Goal: Transaction & Acquisition: Book appointment/travel/reservation

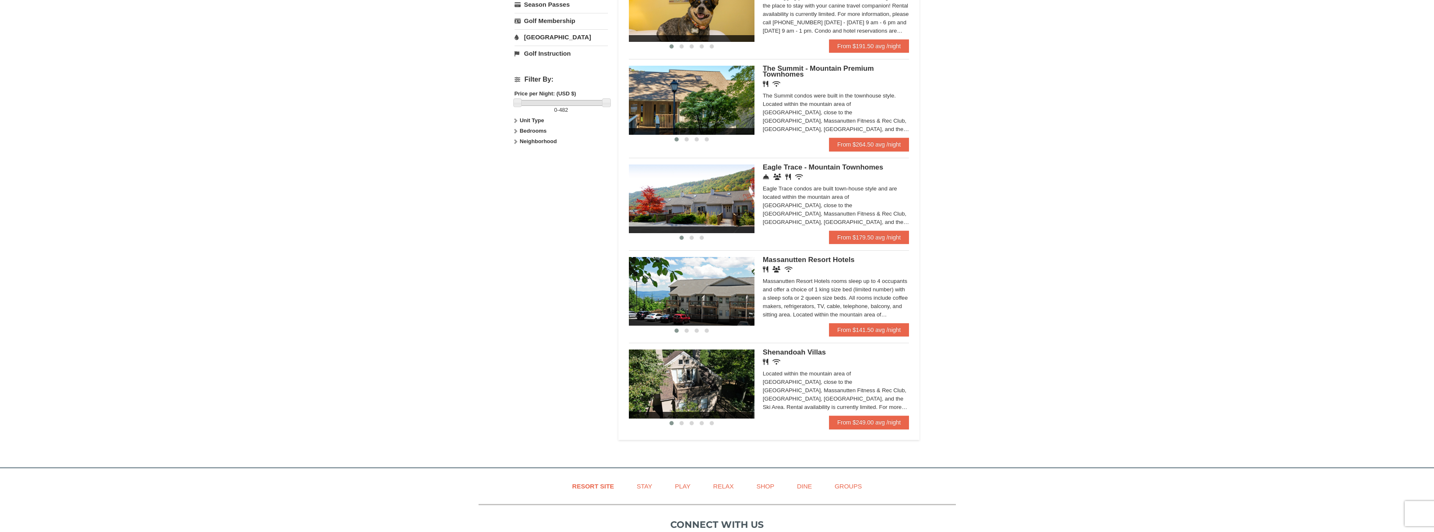
scroll to position [335, 0]
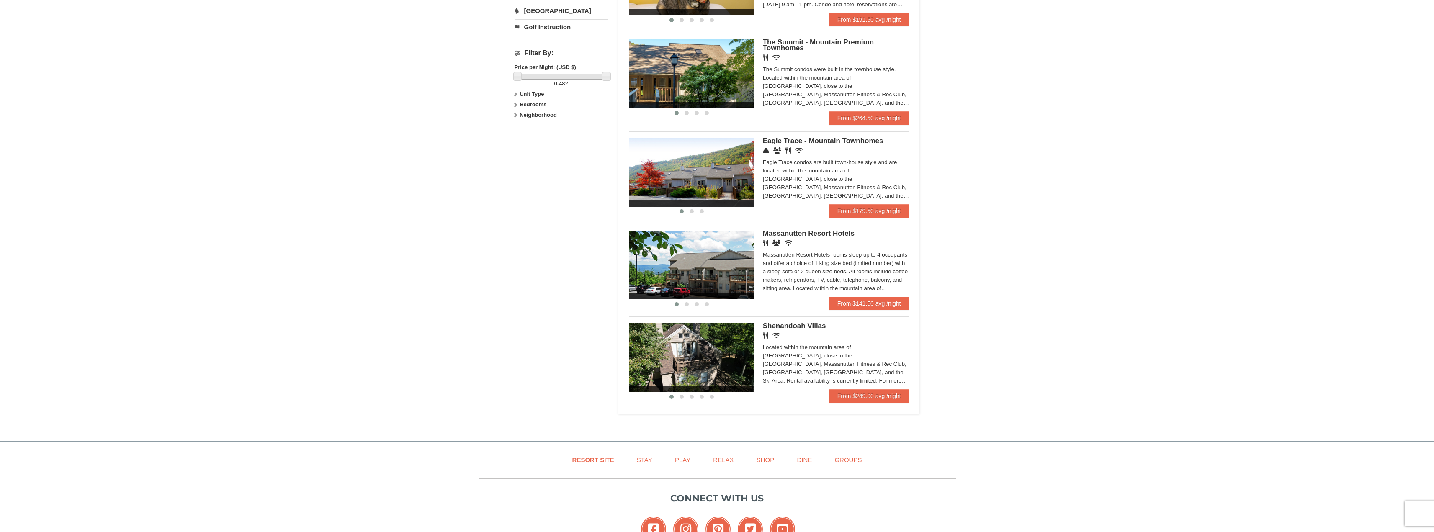
click at [669, 257] on img at bounding box center [692, 265] width 126 height 69
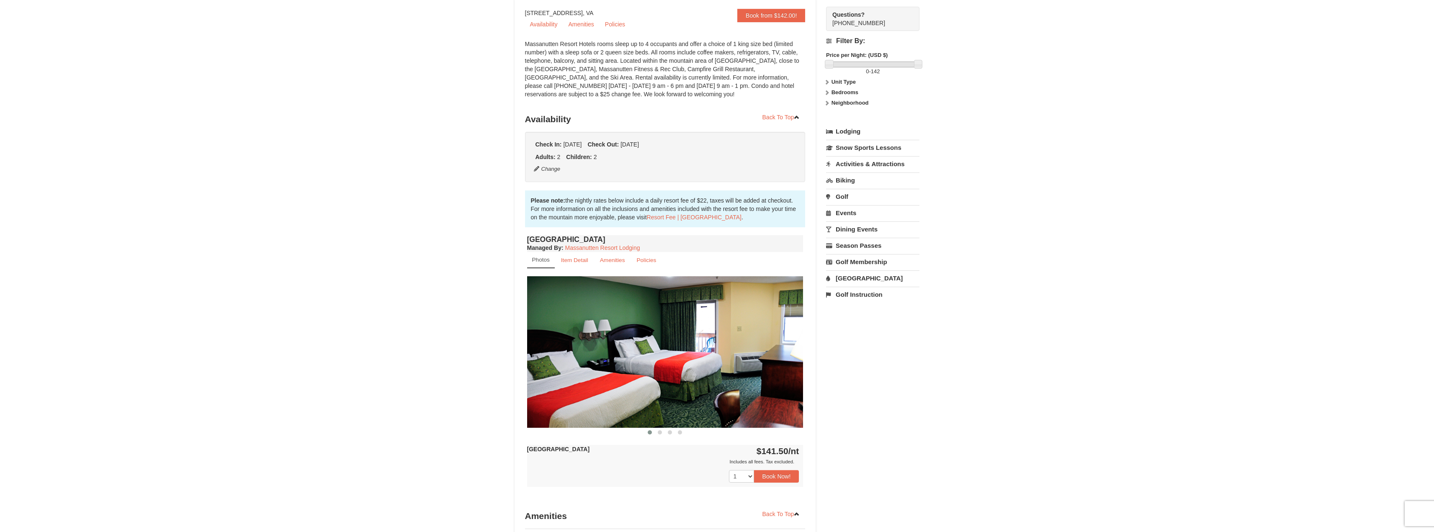
scroll to position [84, 0]
click at [767, 353] on img at bounding box center [665, 351] width 276 height 151
click at [662, 433] on span at bounding box center [660, 432] width 4 height 4
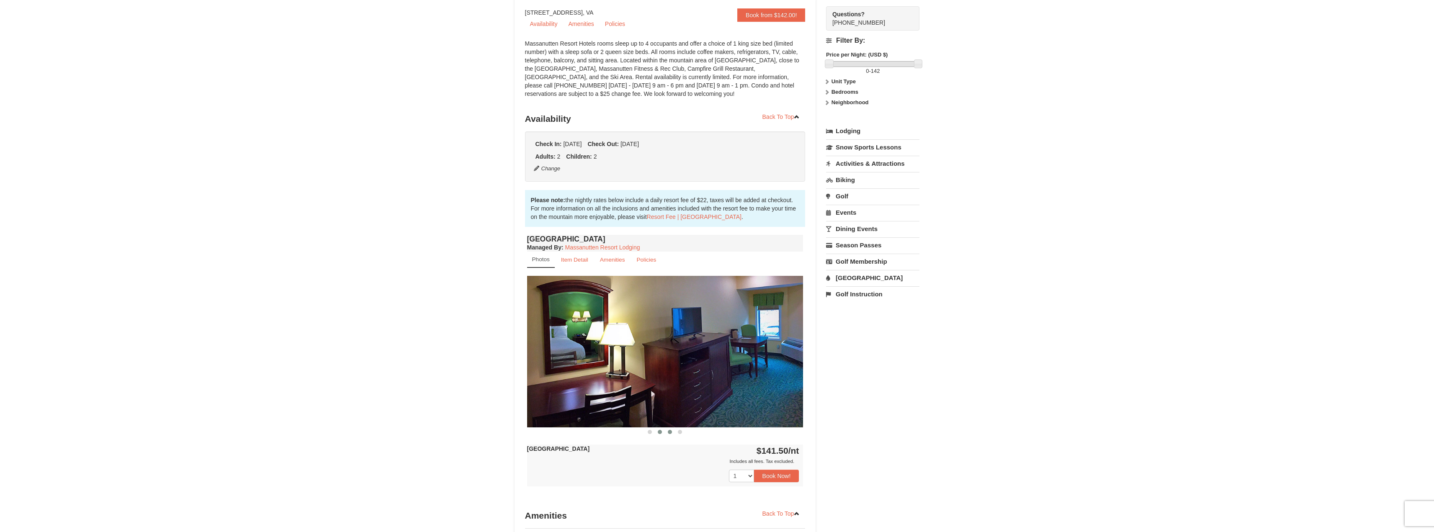
click at [671, 430] on span at bounding box center [670, 432] width 4 height 4
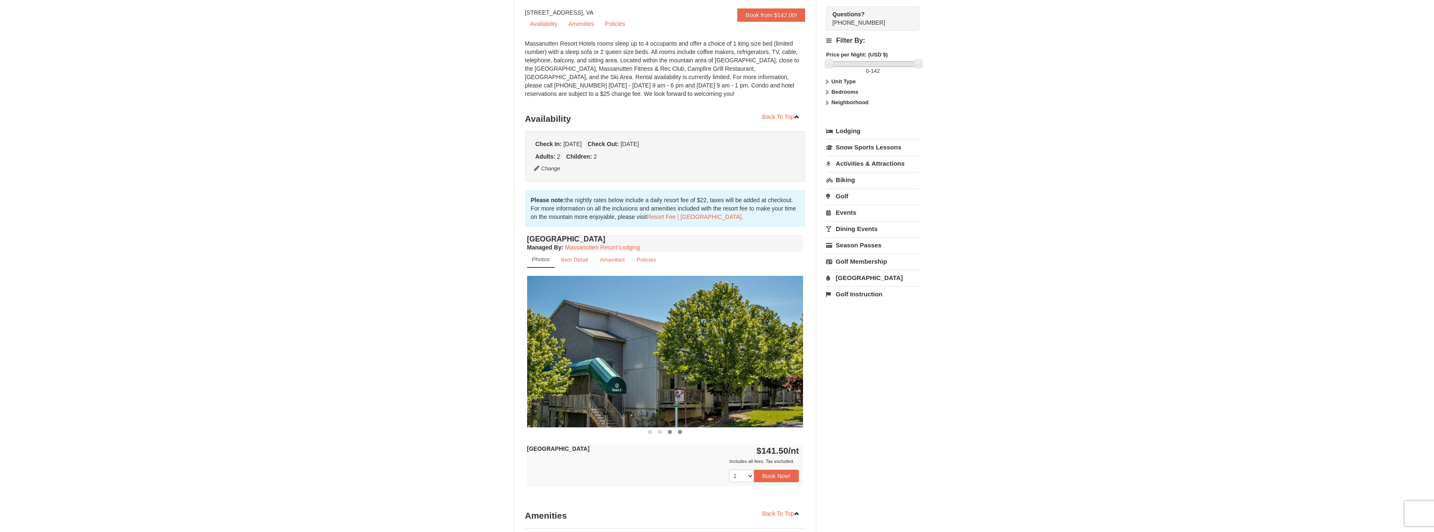
click at [680, 431] on span at bounding box center [680, 432] width 4 height 4
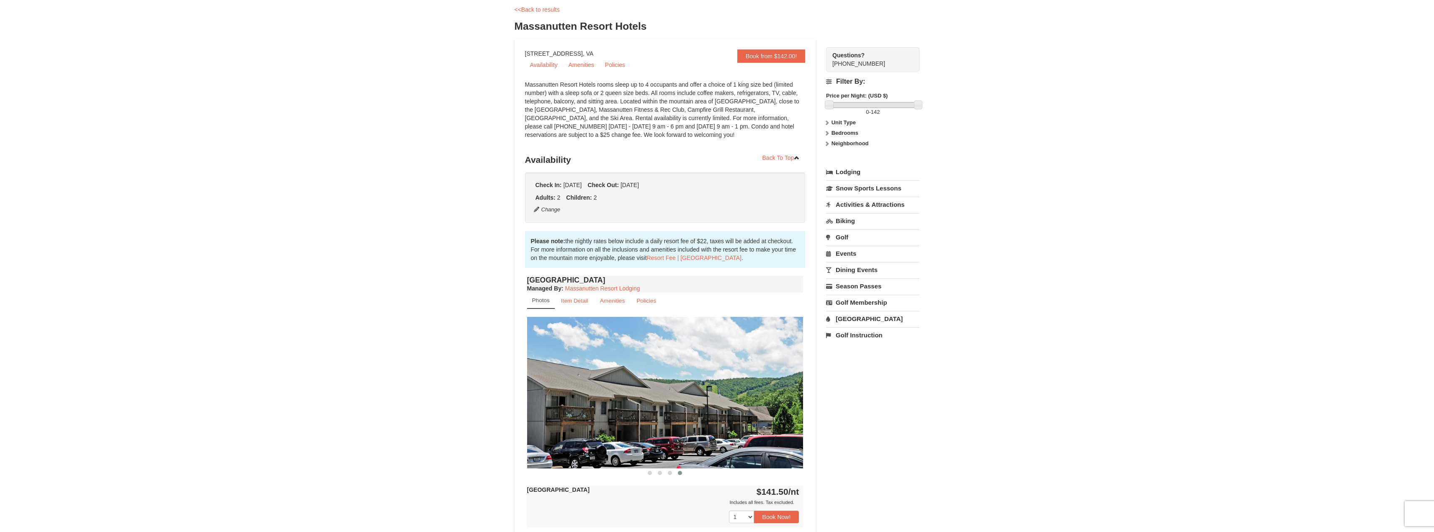
scroll to position [42, 0]
click at [779, 61] on link "Book from $142.00!" at bounding box center [771, 56] width 68 height 13
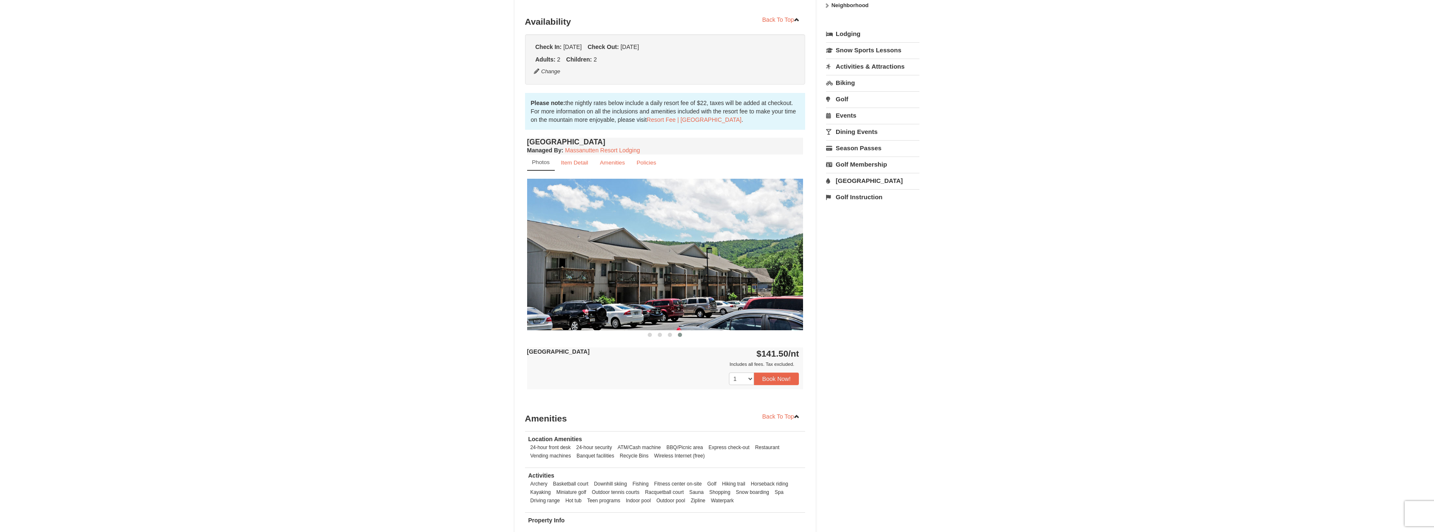
scroll to position [194, 0]
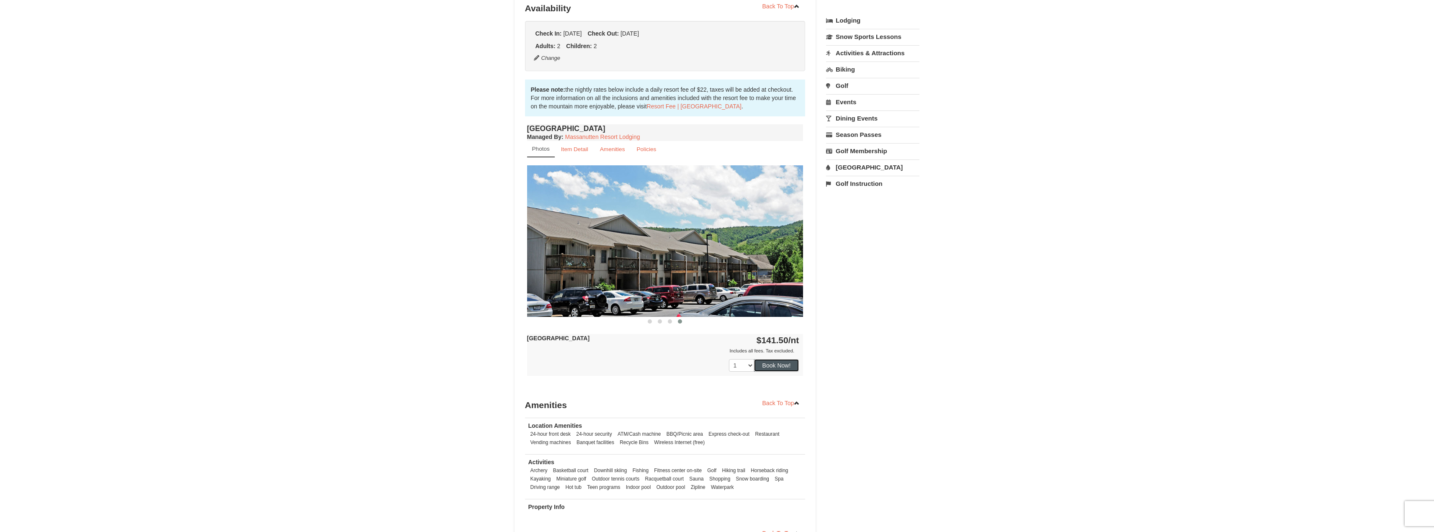
click at [776, 365] on button "Book Now!" at bounding box center [776, 365] width 45 height 13
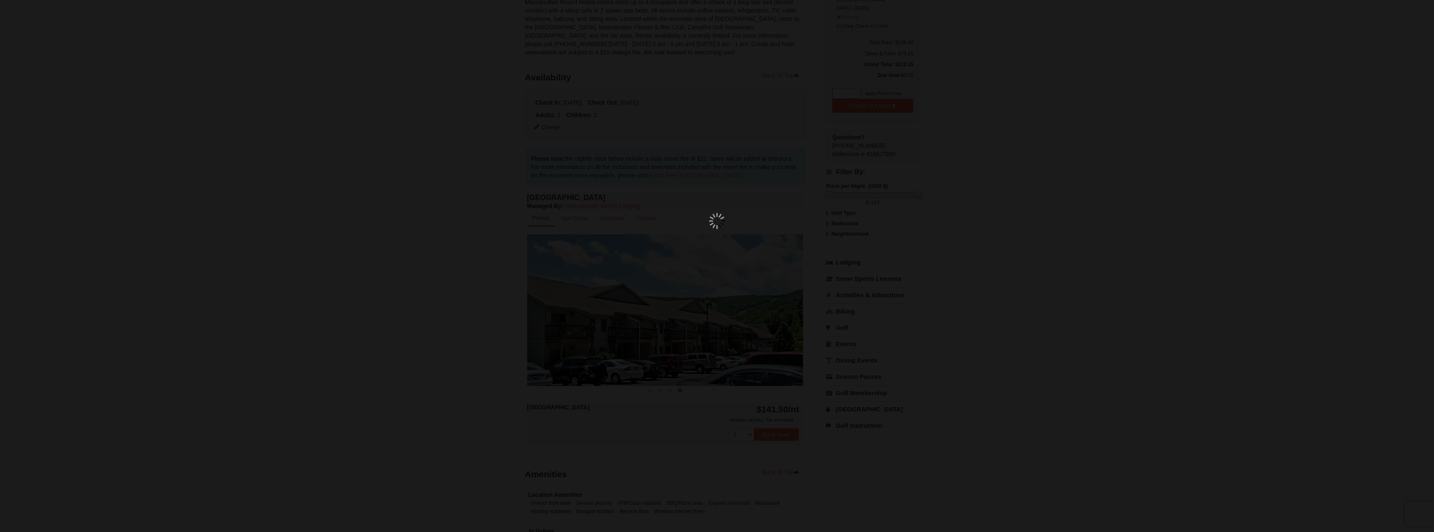
scroll to position [82, 0]
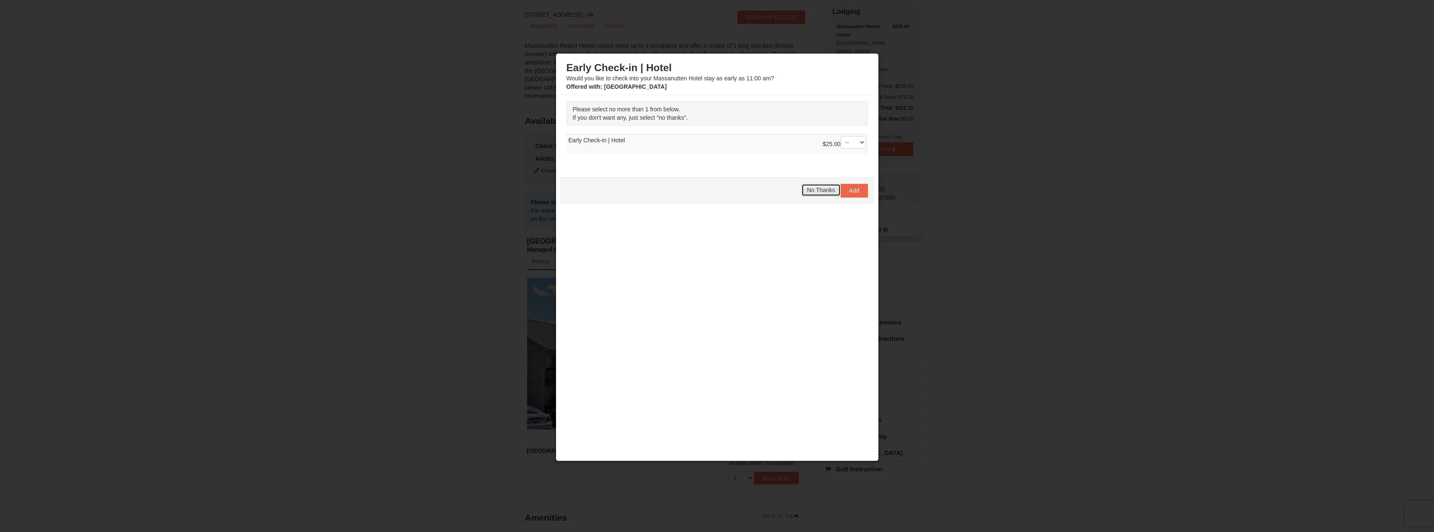
click at [819, 190] on span "No Thanks" at bounding box center [821, 190] width 28 height 7
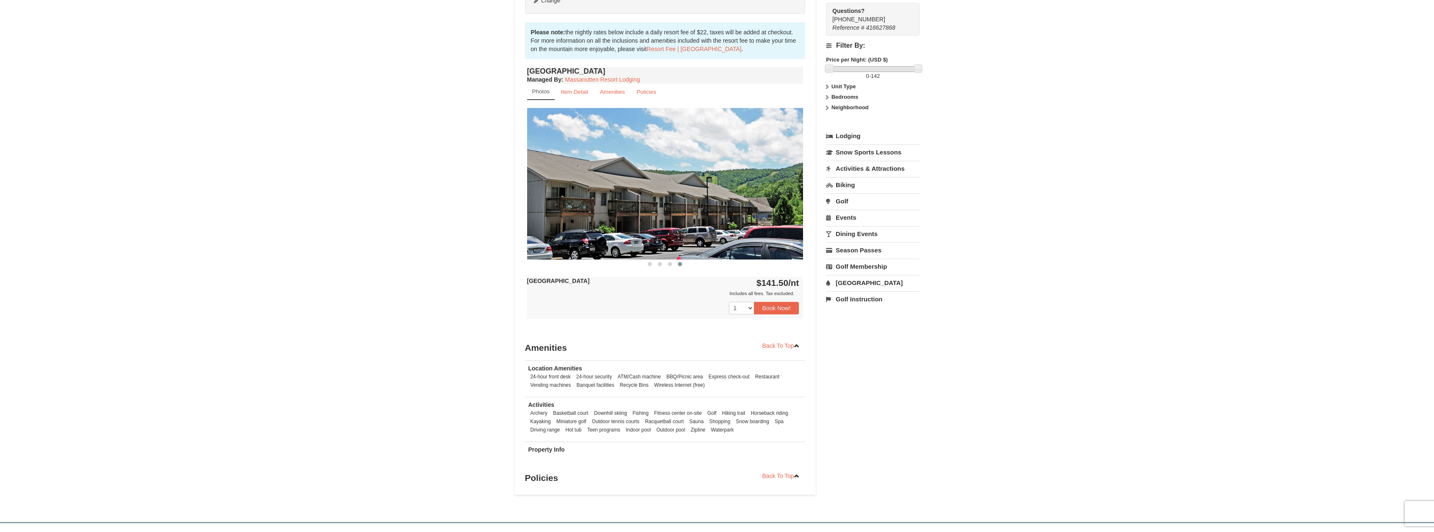
scroll to position [0, 0]
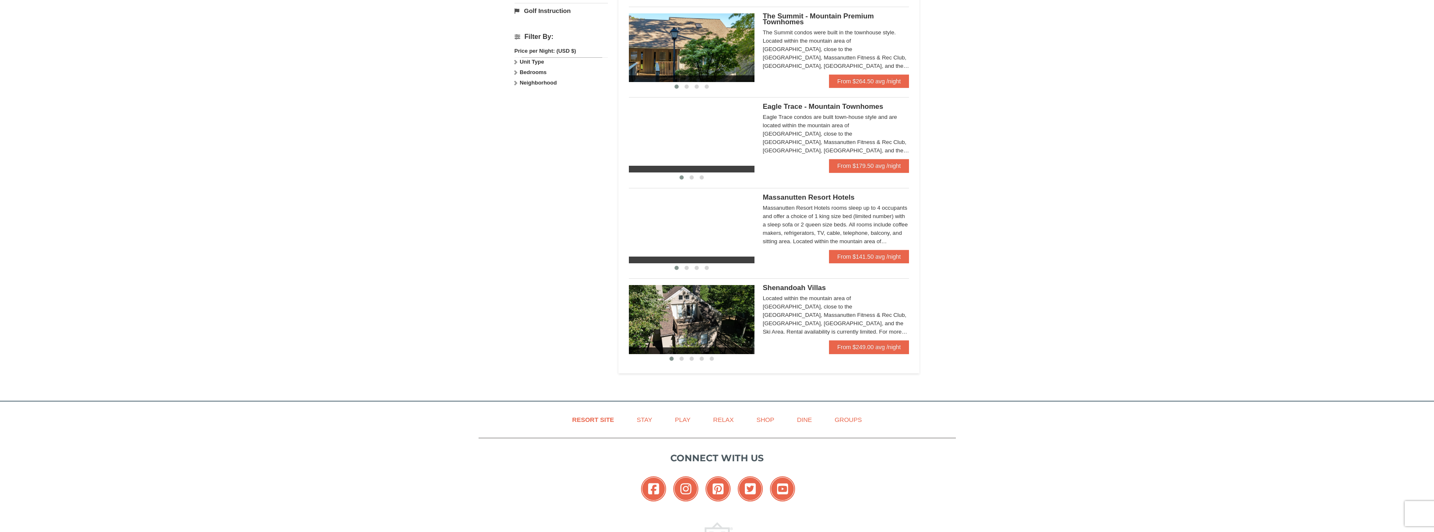
scroll to position [335, 0]
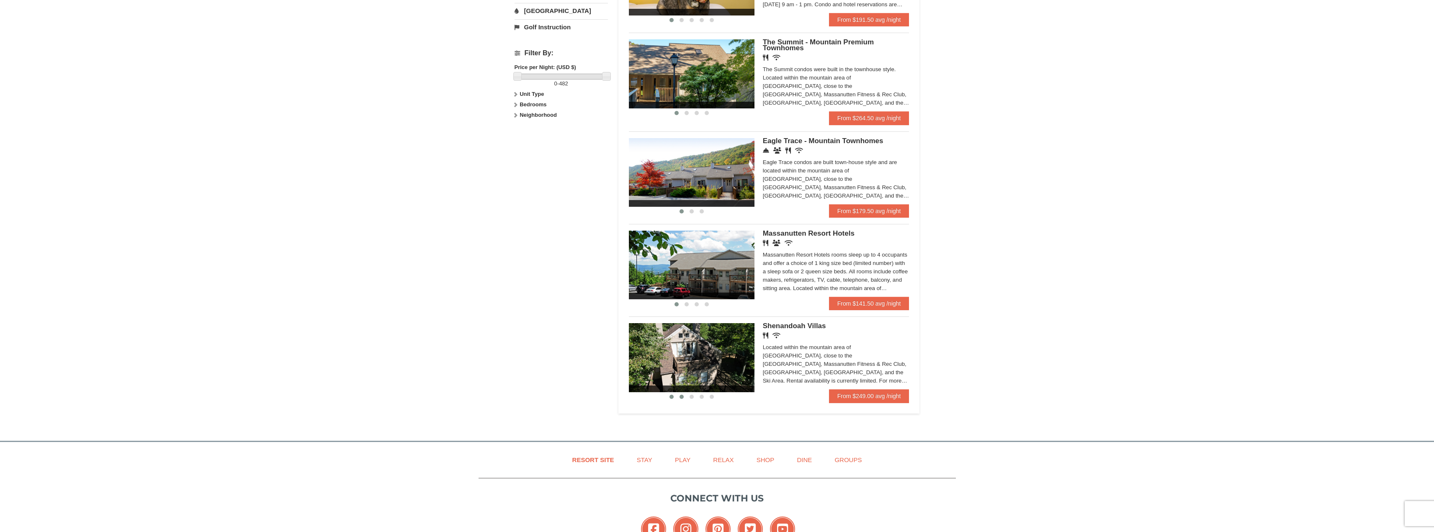
click at [683, 396] on span at bounding box center [682, 397] width 4 height 4
click at [693, 396] on span at bounding box center [692, 397] width 4 height 4
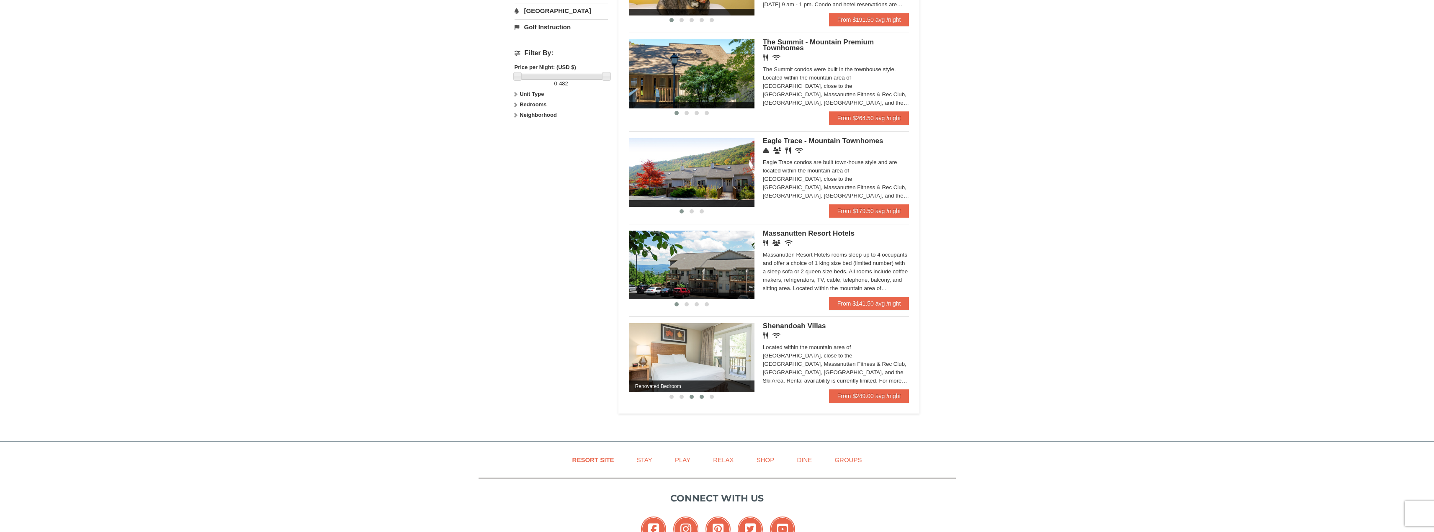
click at [703, 396] on span at bounding box center [702, 397] width 4 height 4
click at [714, 396] on button at bounding box center [712, 397] width 10 height 8
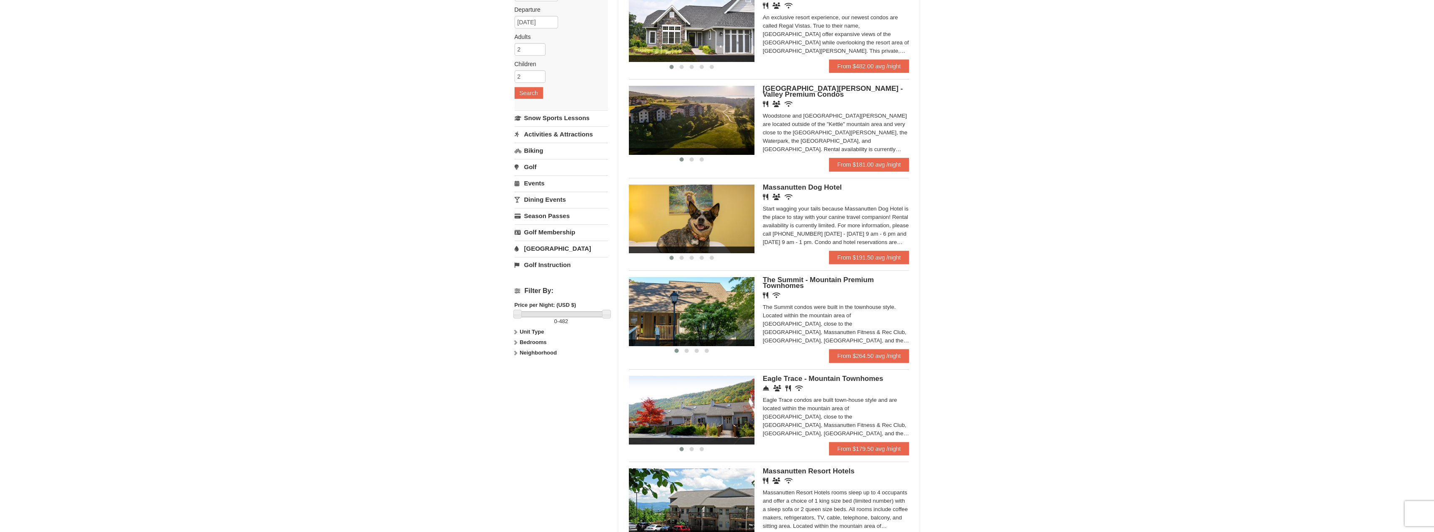
scroll to position [42, 0]
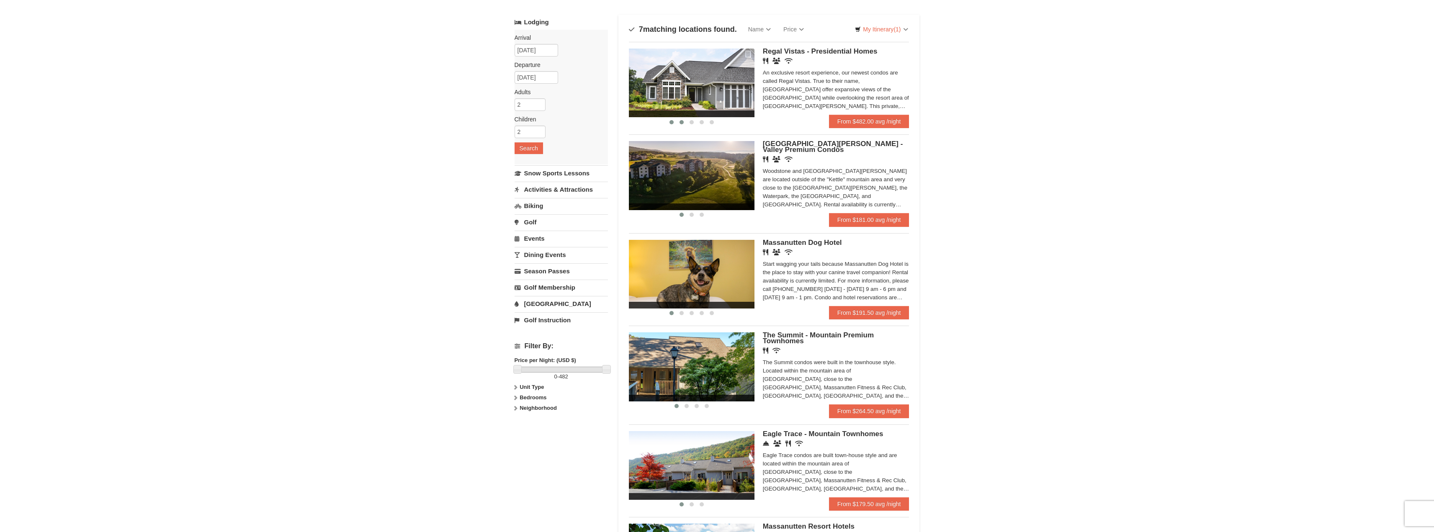
click at [682, 124] on span at bounding box center [682, 122] width 4 height 4
click at [691, 122] on span at bounding box center [692, 122] width 4 height 4
click at [703, 122] on span at bounding box center [702, 122] width 4 height 4
click at [714, 122] on button at bounding box center [712, 122] width 10 height 8
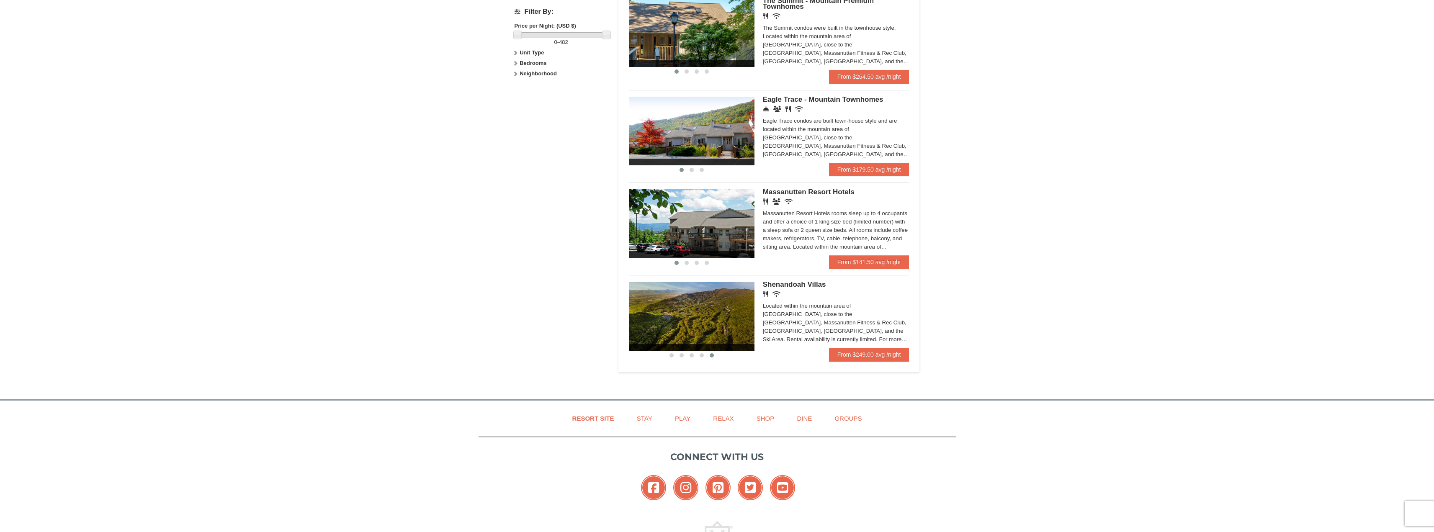
scroll to position [377, 0]
drag, startPoint x: 830, startPoint y: 281, endPoint x: 764, endPoint y: 281, distance: 65.7
click at [764, 281] on div "Renovated Bedroom Renovated Living & Dining Room Renovated Bedroom Renovated Li…" at bounding box center [769, 314] width 281 height 79
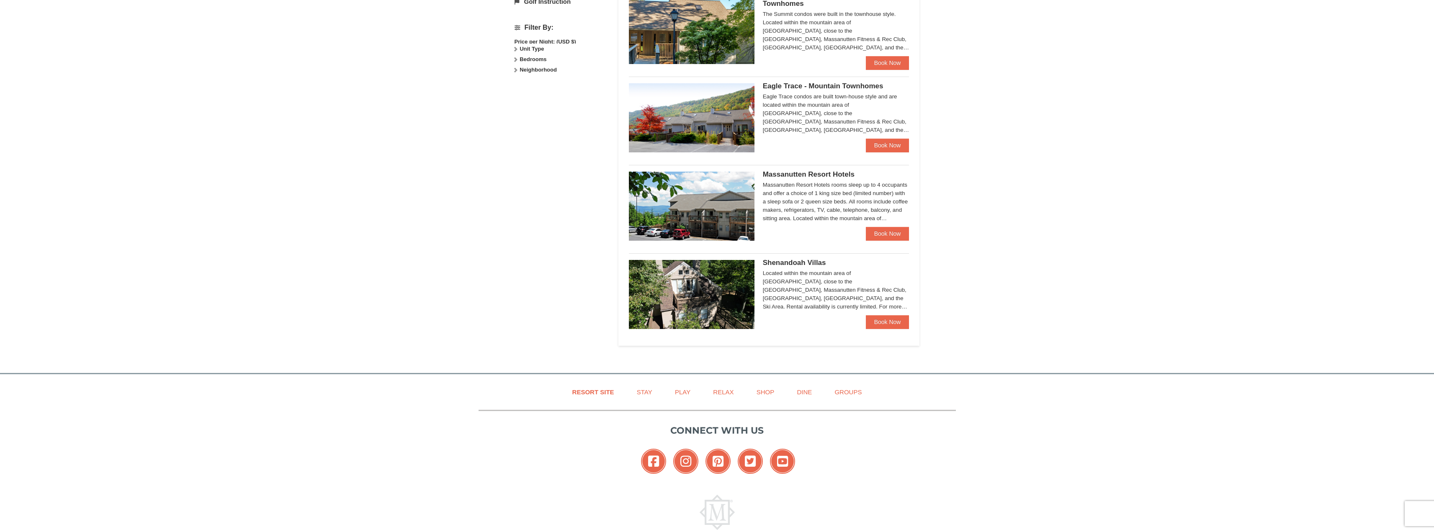
scroll to position [357, 0]
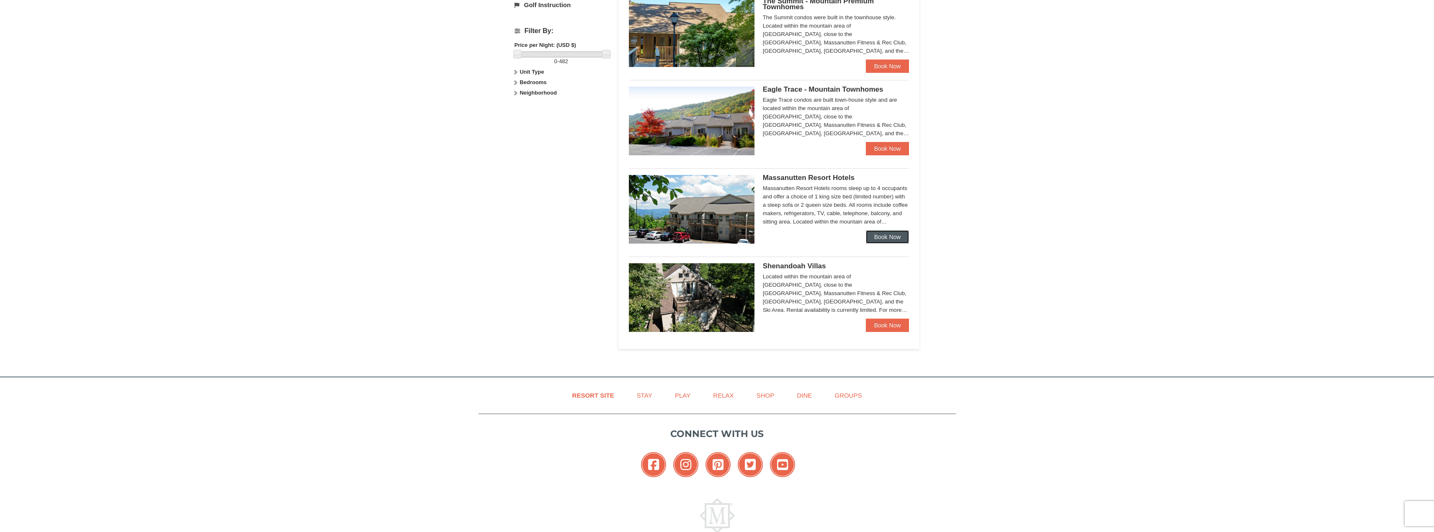
click at [883, 240] on link "Book Now" at bounding box center [888, 236] width 44 height 13
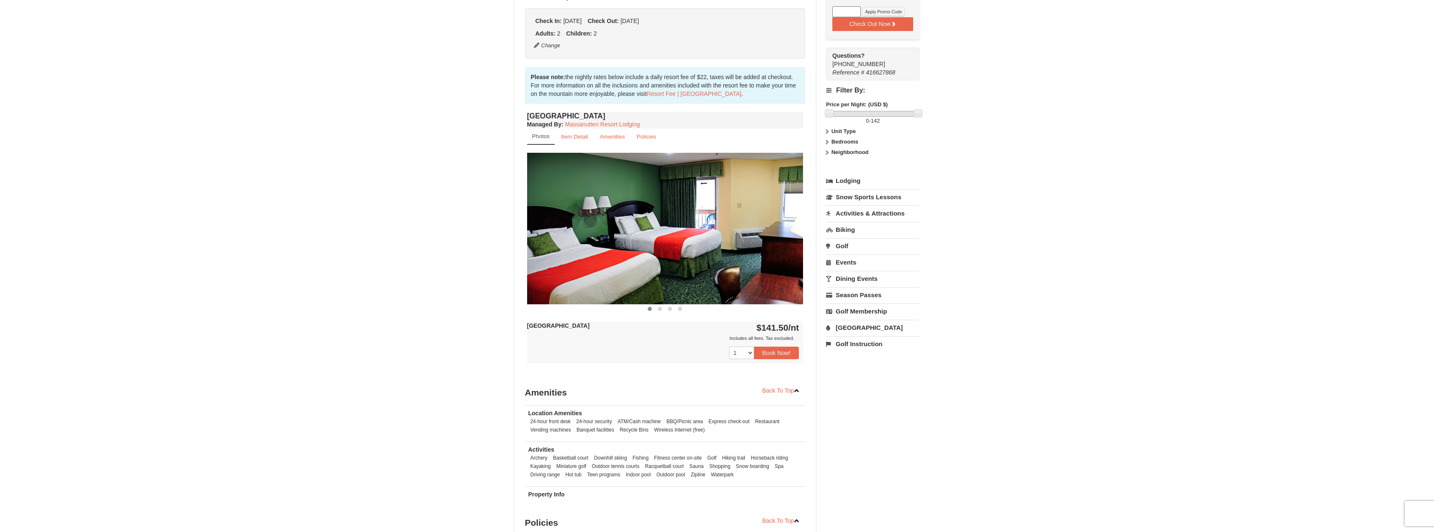
scroll to position [209, 0]
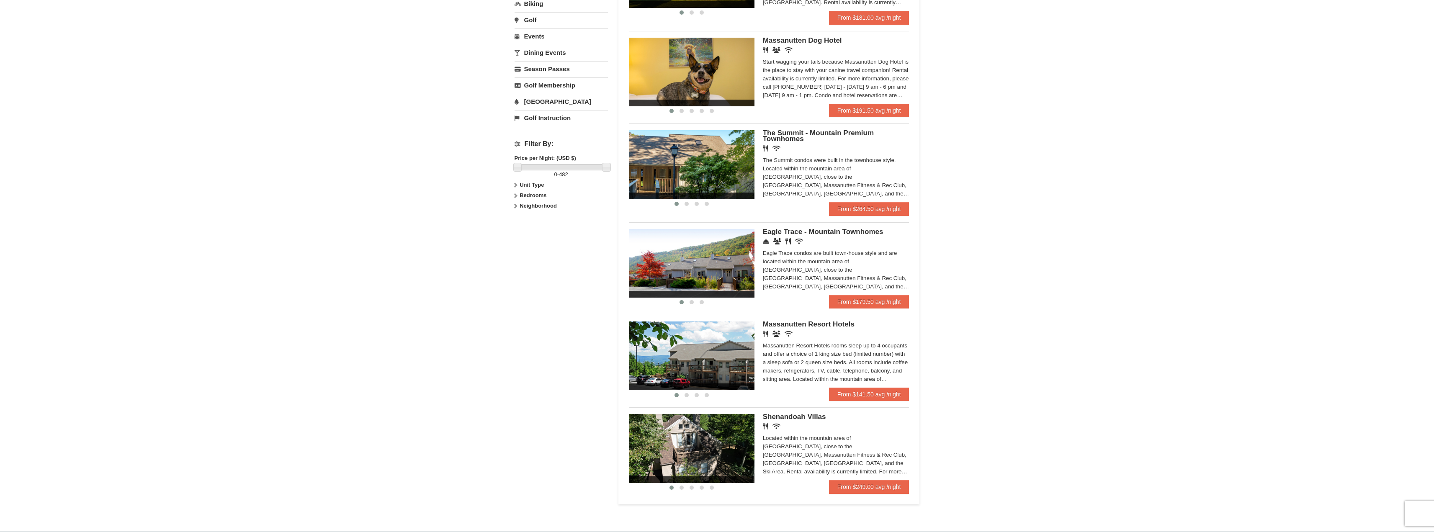
scroll to position [251, 0]
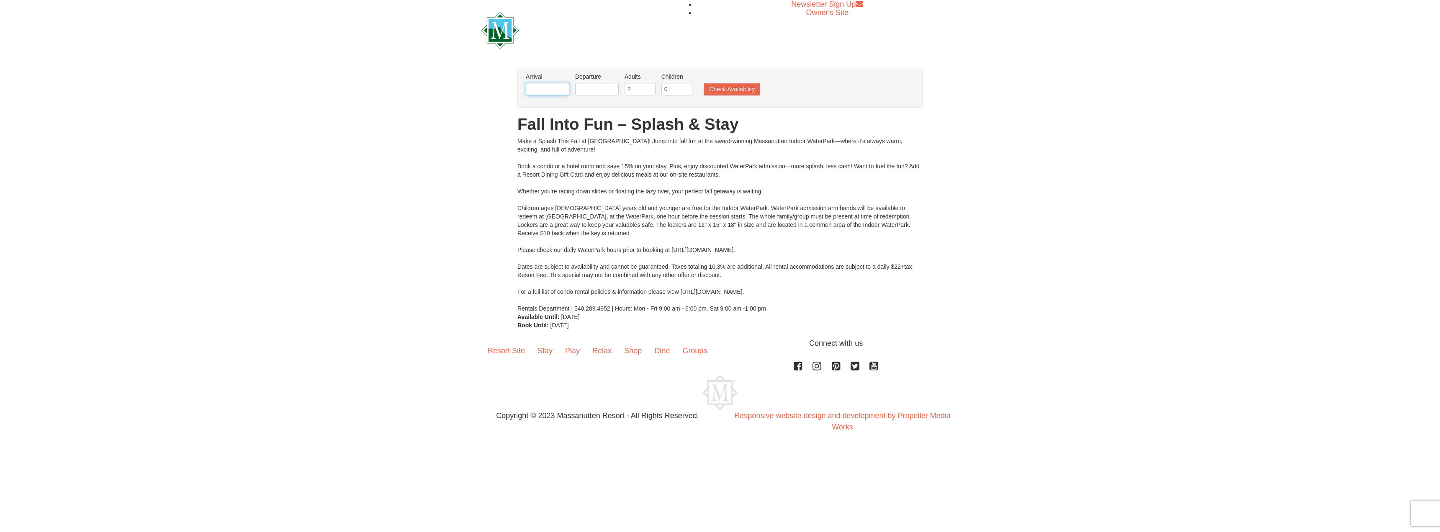
click at [552, 86] on input "text" at bounding box center [548, 89] width 44 height 13
click at [533, 163] on link "12" at bounding box center [535, 162] width 15 height 12
type input "[DATE]"
click at [595, 89] on input "text" at bounding box center [597, 89] width 44 height 13
click at [618, 162] on link "14" at bounding box center [617, 162] width 14 height 12
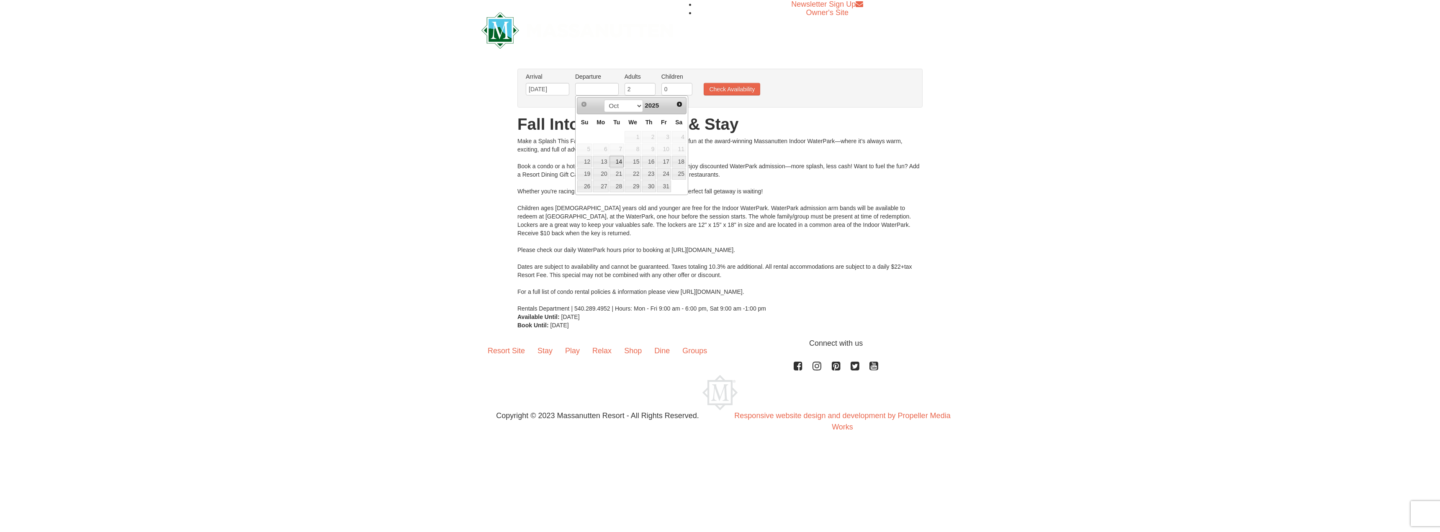
type input "10/14/2025"
click at [663, 90] on input "0" at bounding box center [677, 89] width 31 height 13
click at [685, 88] on input "1" at bounding box center [677, 89] width 31 height 13
type input "2"
click at [685, 88] on input "2" at bounding box center [677, 89] width 31 height 13
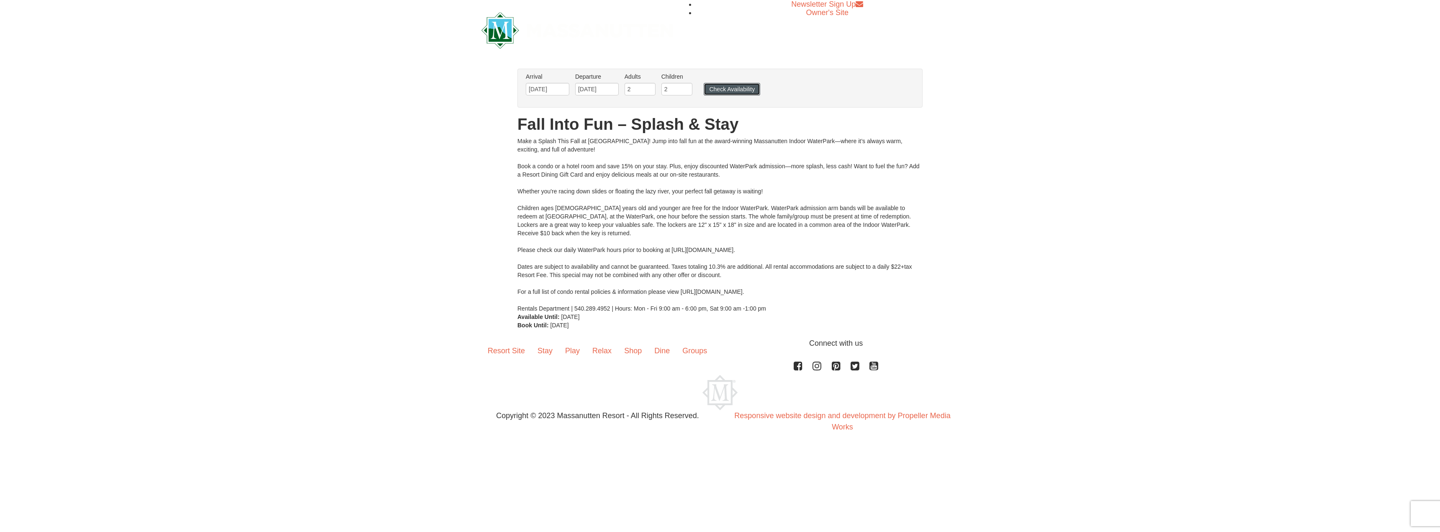
click at [711, 88] on button "Check Availability" at bounding box center [732, 89] width 57 height 13
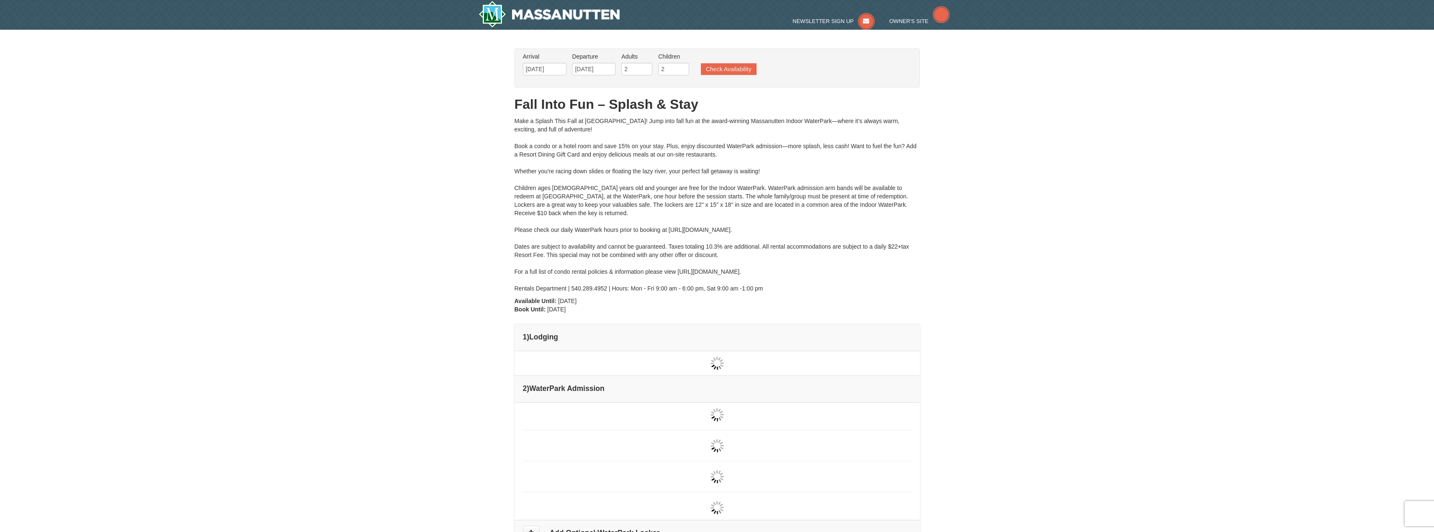
type input "[DATE]"
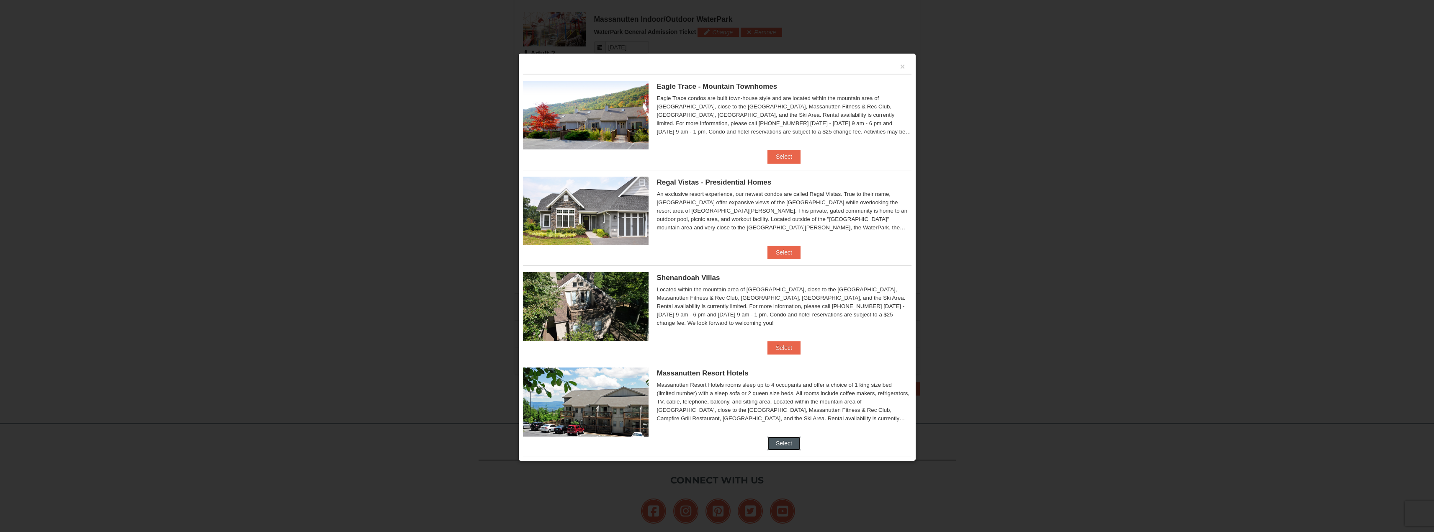
click at [775, 444] on button "Select" at bounding box center [783, 443] width 33 height 13
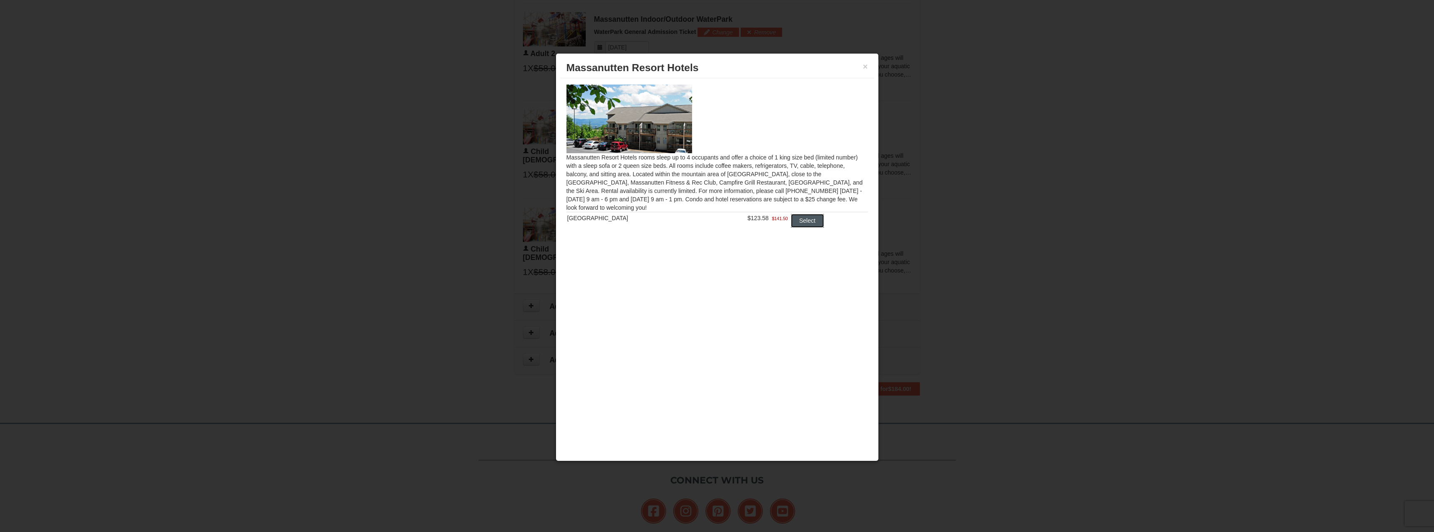
click at [804, 223] on button "Select" at bounding box center [807, 220] width 33 height 13
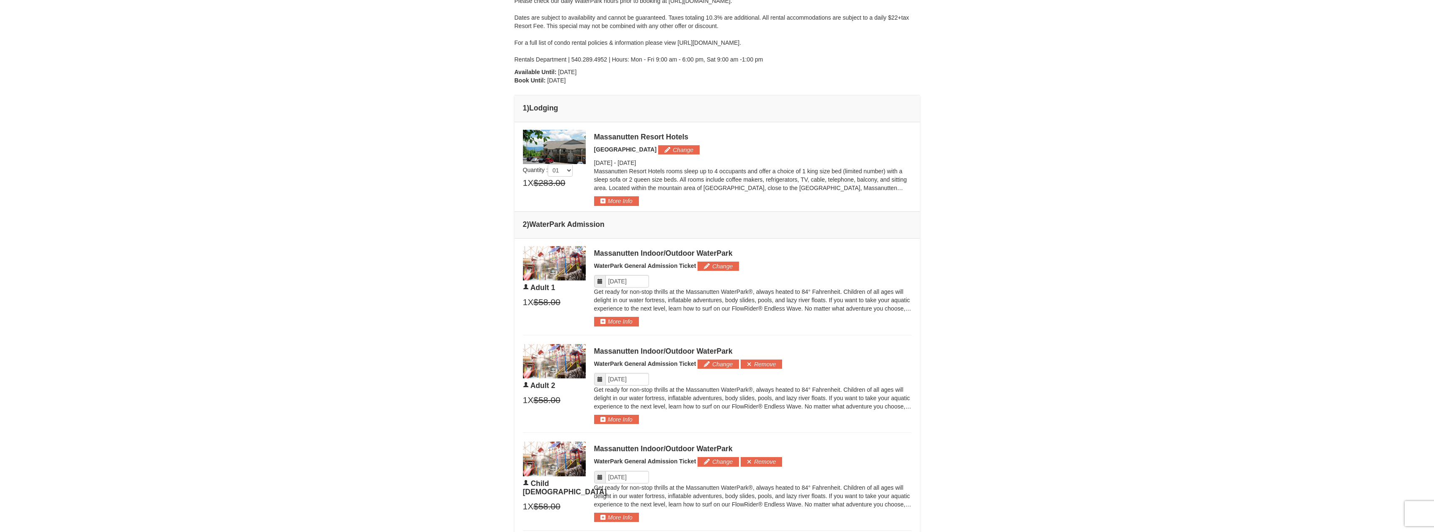
scroll to position [226, 0]
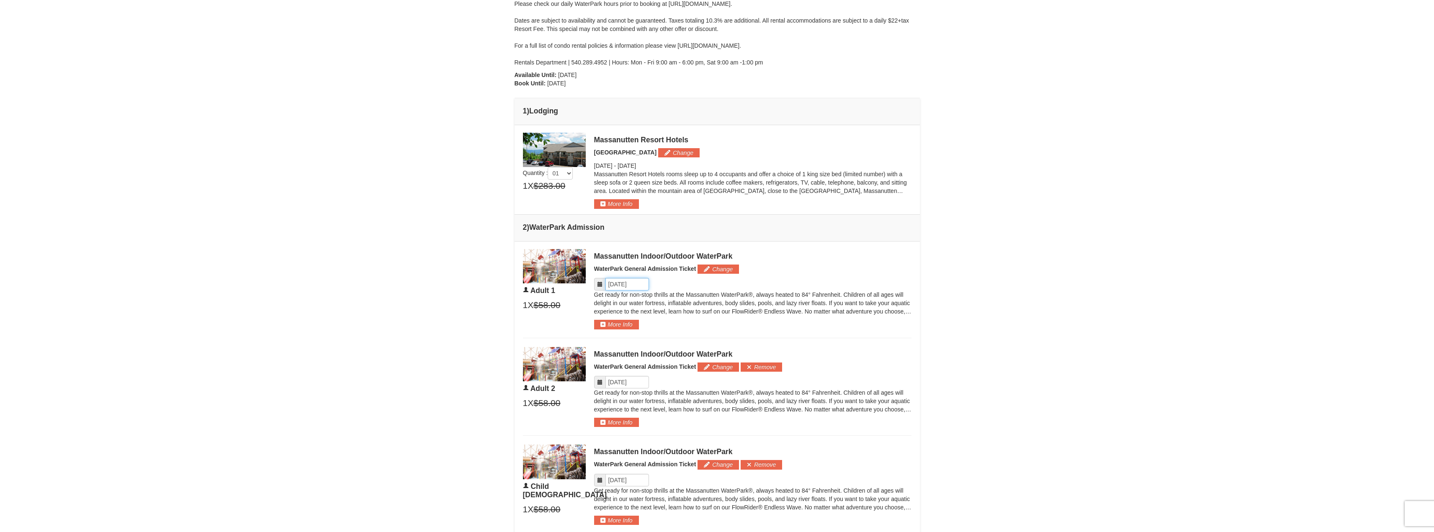
click at [633, 282] on input "Please format dates MM/DD/YYYY" at bounding box center [627, 284] width 44 height 13
click at [634, 355] on link "13" at bounding box center [631, 357] width 16 height 12
type input "[DATE]"
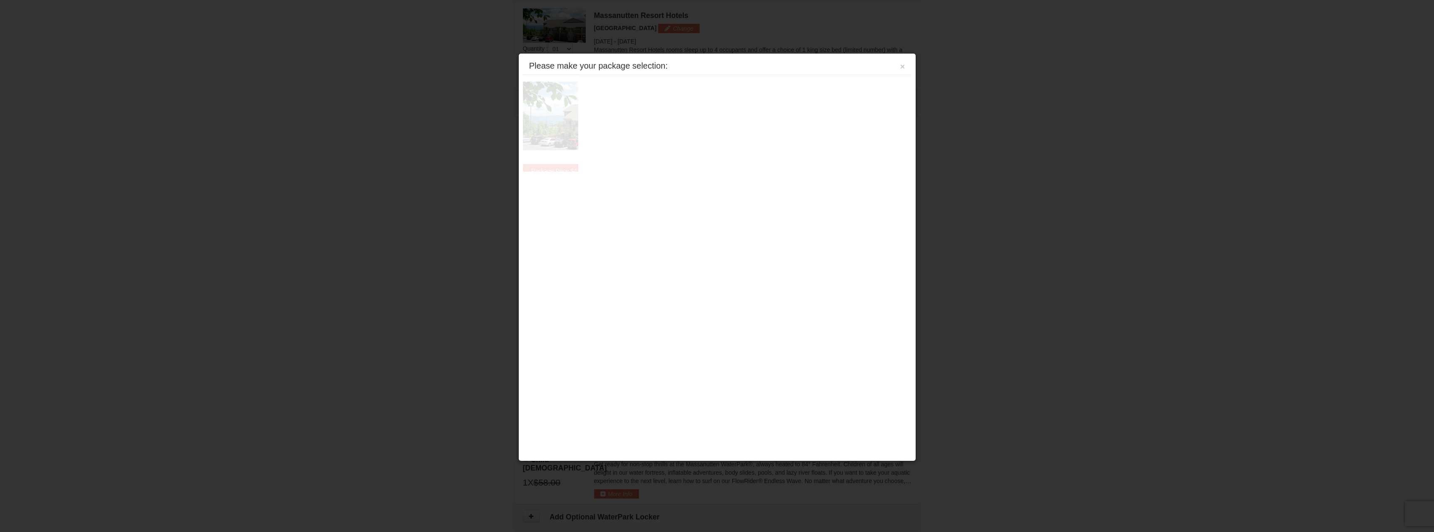
scroll to position [358, 0]
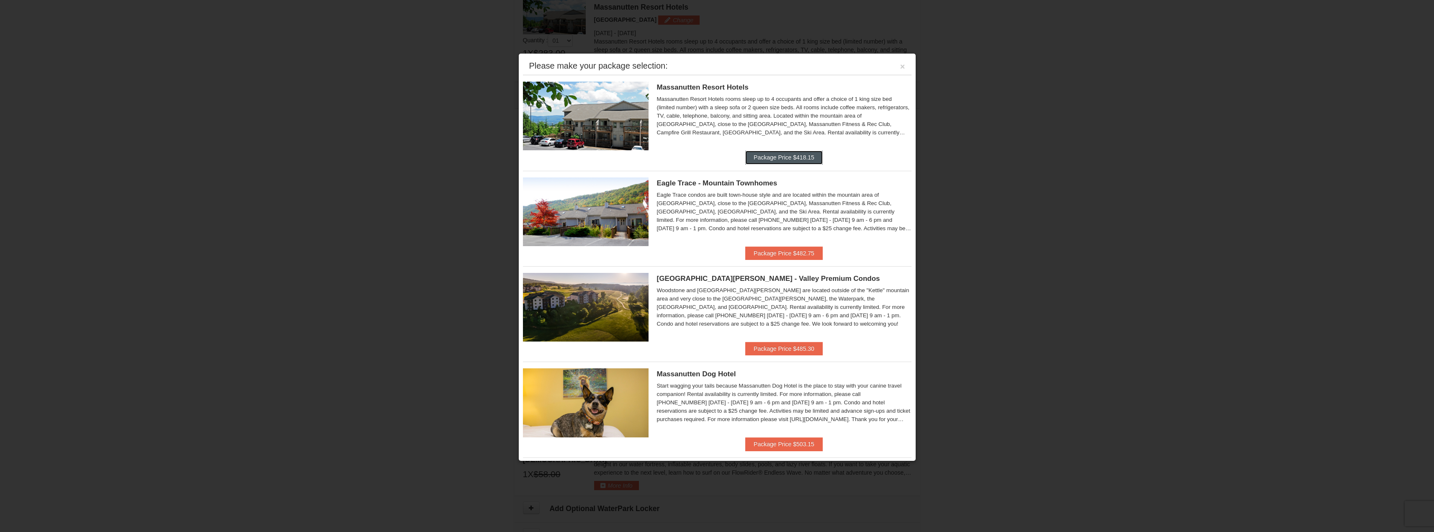
click at [752, 156] on button "Package Price $418.15" at bounding box center [783, 157] width 77 height 13
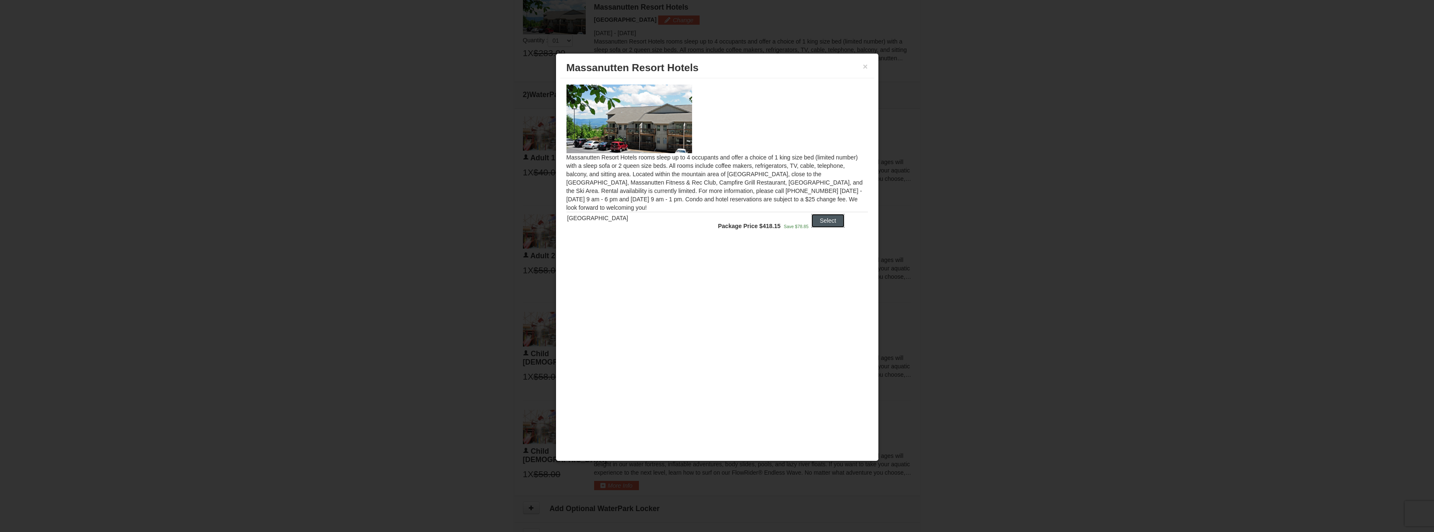
click at [825, 221] on button "Select" at bounding box center [827, 220] width 33 height 13
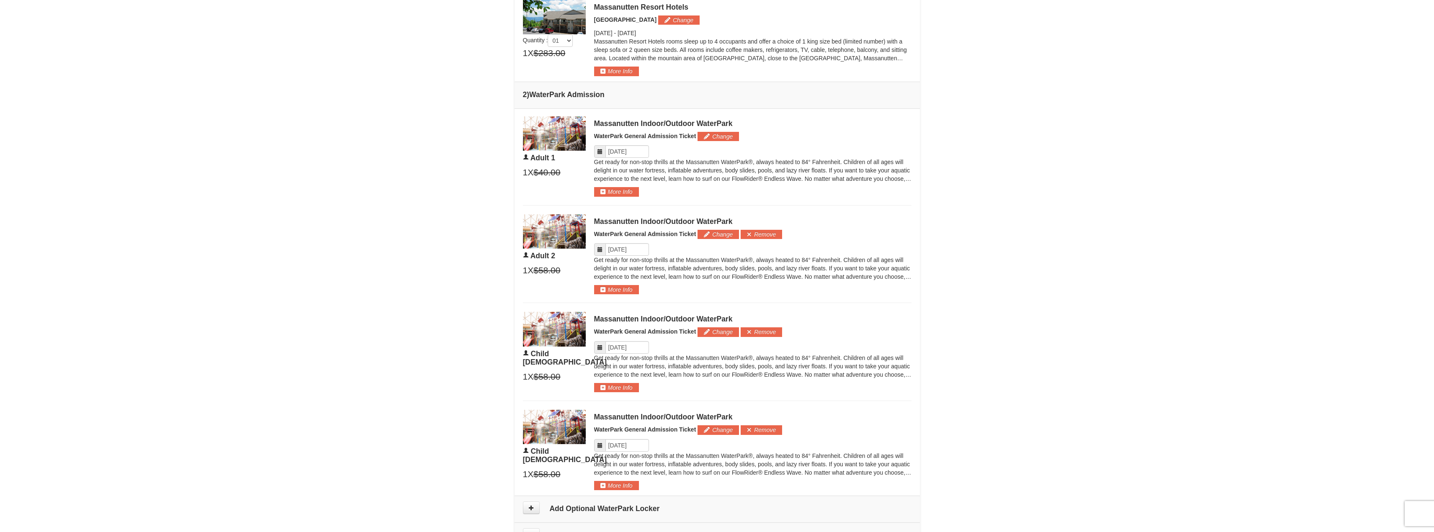
click at [651, 249] on div "Please format dates MM/DD/YYYY" at bounding box center [752, 249] width 317 height 13
click at [634, 250] on input "Please format dates MM/DD/YYYY" at bounding box center [627, 249] width 44 height 13
click at [628, 322] on link "13" at bounding box center [631, 322] width 16 height 12
type input "[DATE]"
click at [627, 349] on input "Please format dates MM/DD/YYYY" at bounding box center [627, 347] width 44 height 13
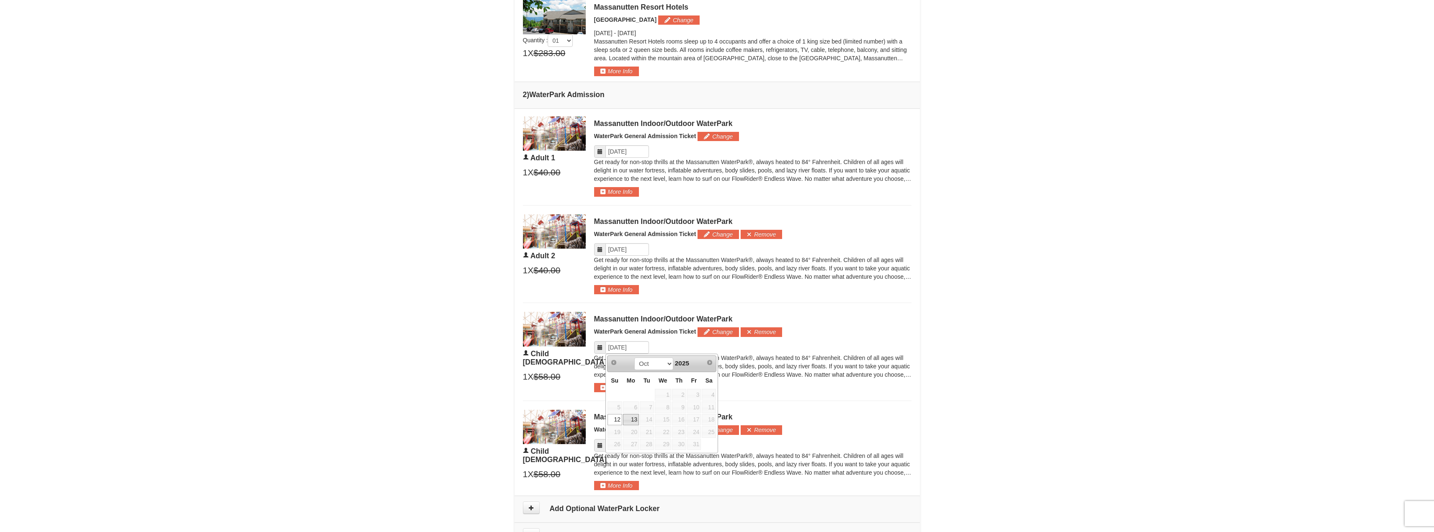
click at [633, 417] on link "13" at bounding box center [631, 420] width 16 height 12
type input "[DATE]"
click at [624, 444] on input "Please format dates MM/DD/YYYY" at bounding box center [627, 445] width 44 height 13
click at [633, 404] on link "13" at bounding box center [631, 405] width 16 height 12
type input "[DATE]"
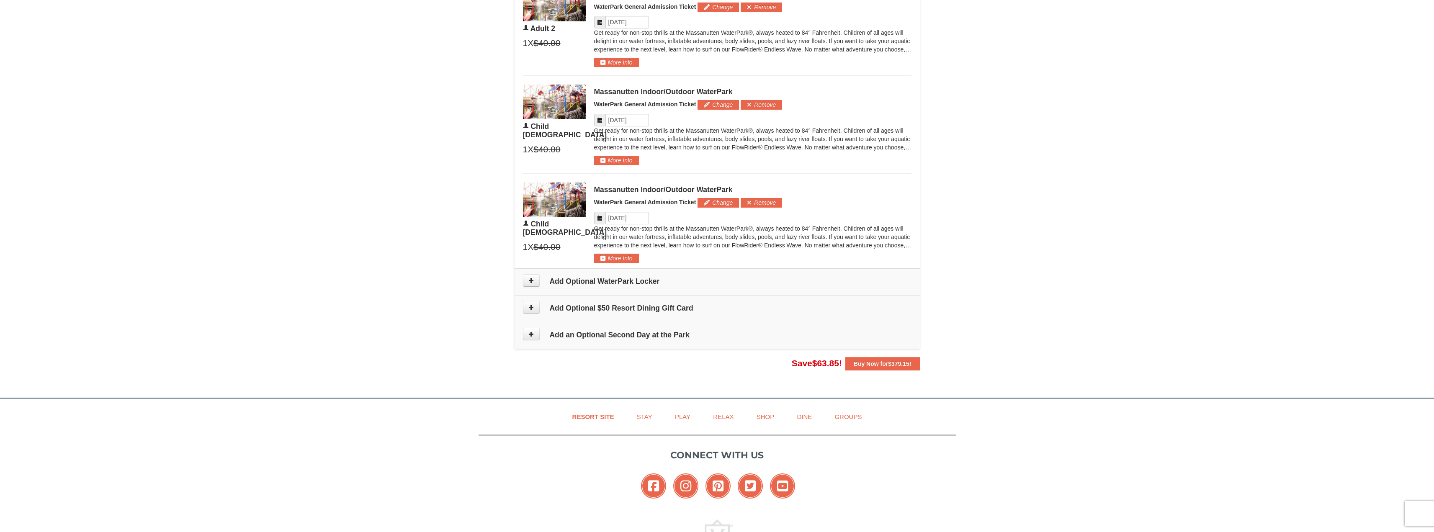
scroll to position [586, 0]
click at [880, 363] on strong "Buy Now for $379.15 !" at bounding box center [883, 363] width 58 height 7
click at [884, 361] on strong "Buy Now for $379.15 !" at bounding box center [883, 363] width 58 height 7
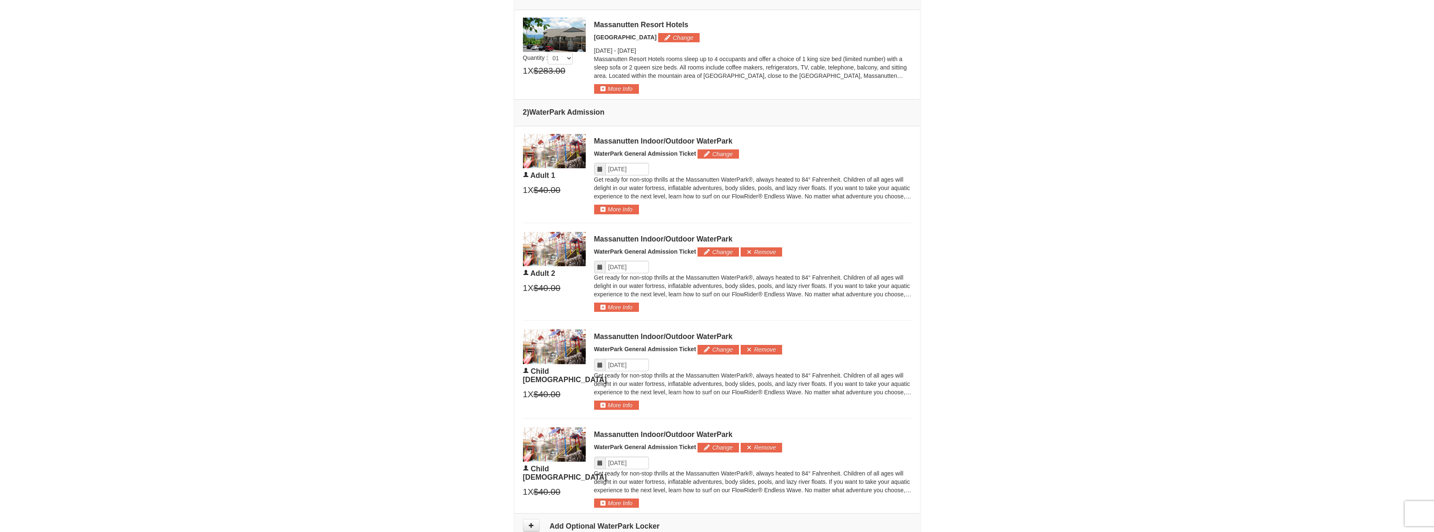
scroll to position [335, 0]
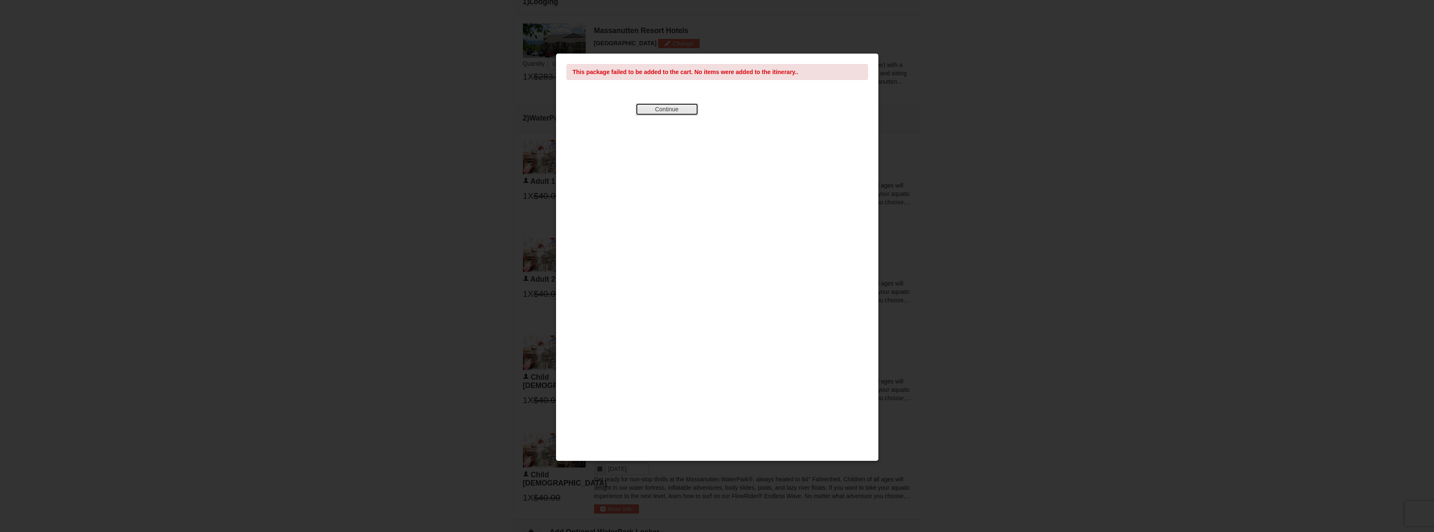
click at [680, 110] on button "Continue" at bounding box center [667, 109] width 63 height 13
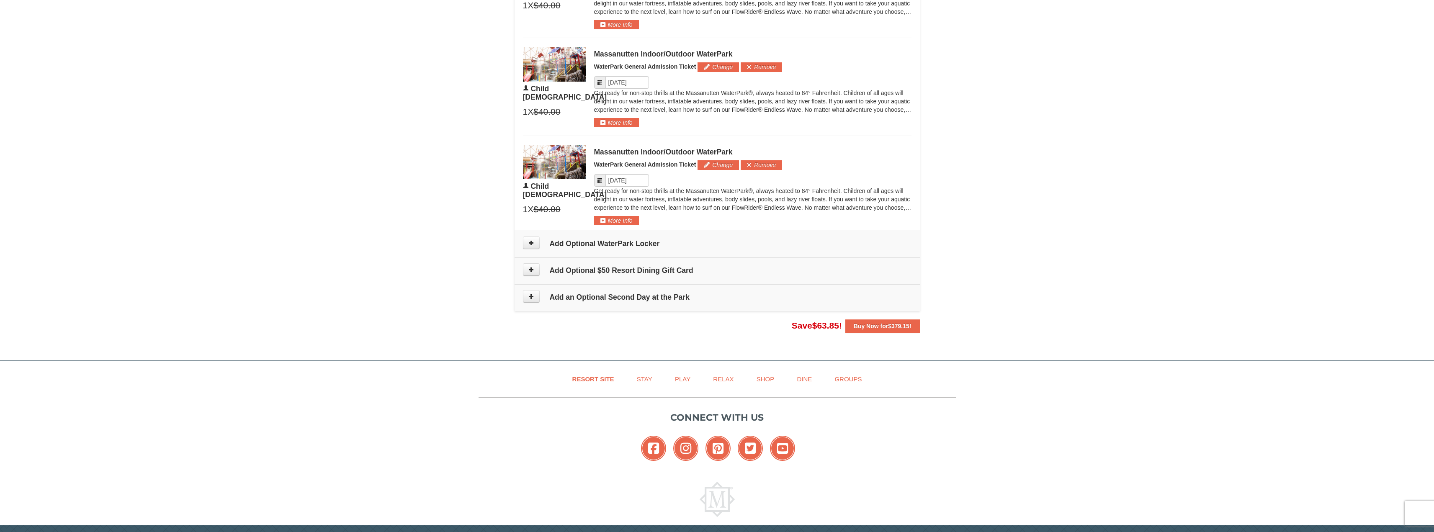
scroll to position [652, 0]
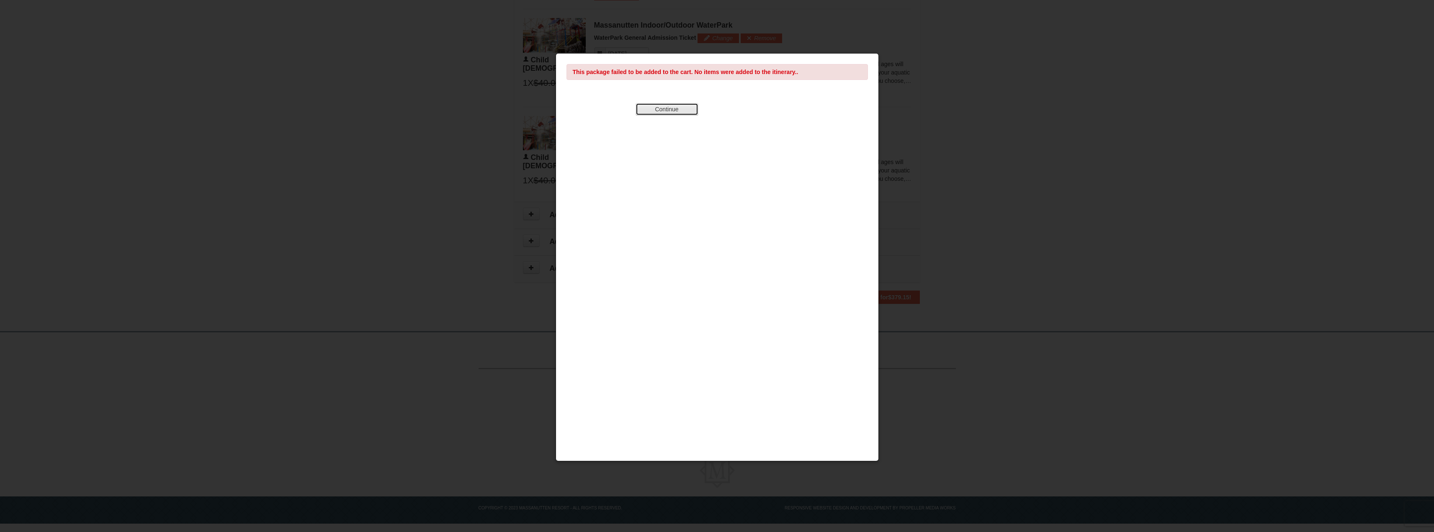
click at [659, 111] on button "Continue" at bounding box center [667, 109] width 63 height 13
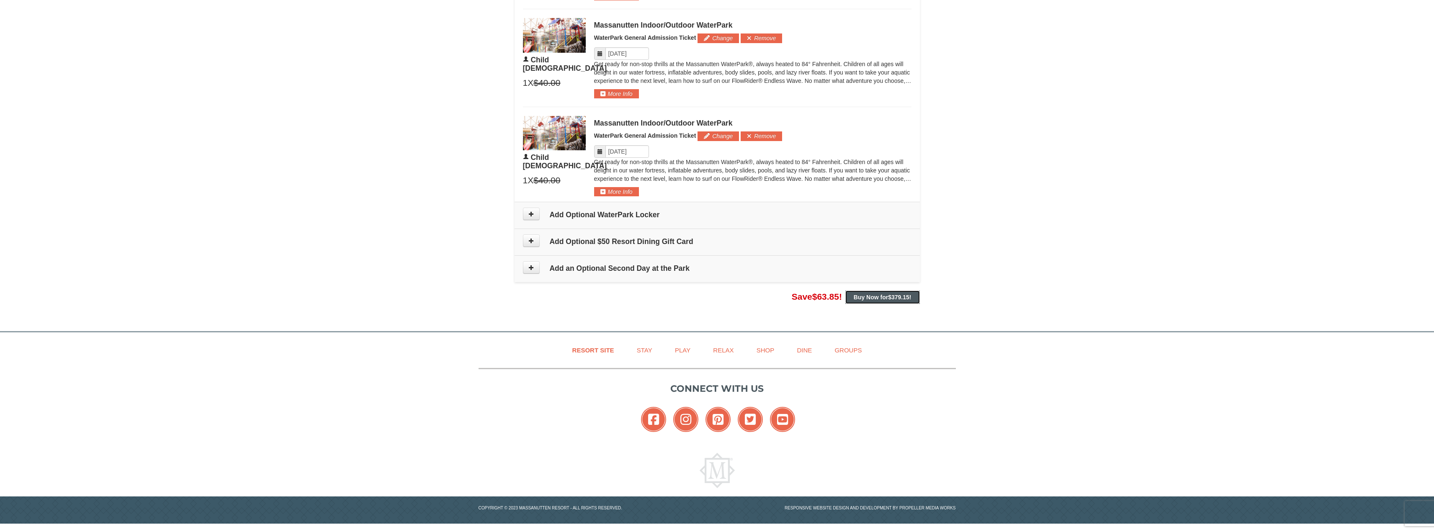
click at [869, 296] on strong "Buy Now for $379.15 !" at bounding box center [883, 297] width 58 height 7
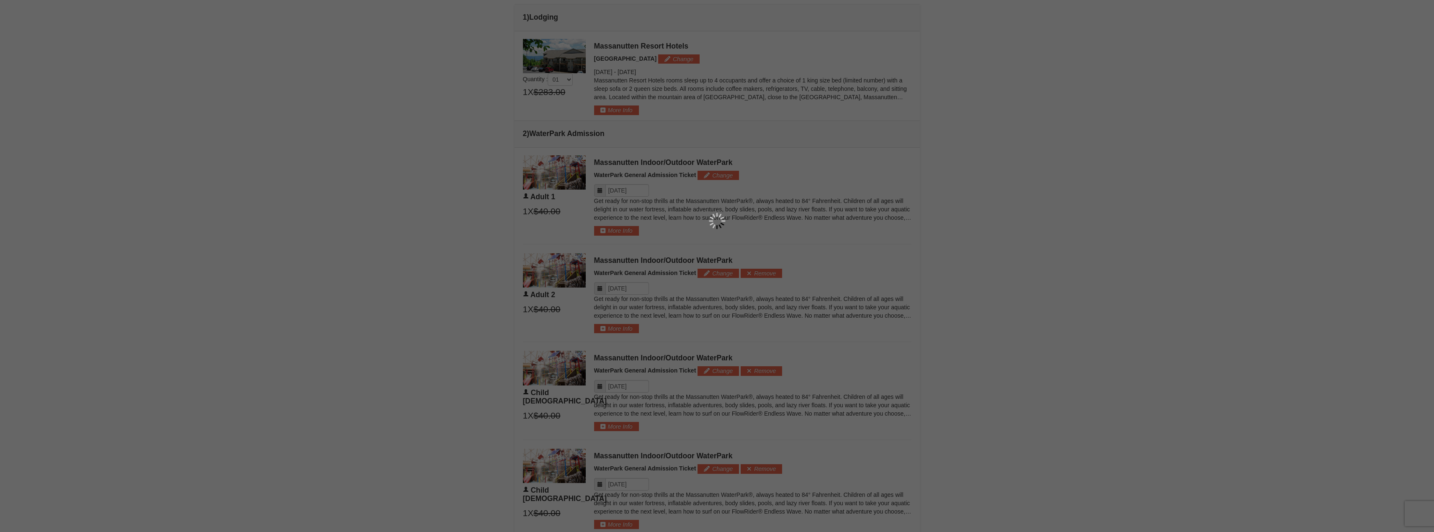
scroll to position [317, 0]
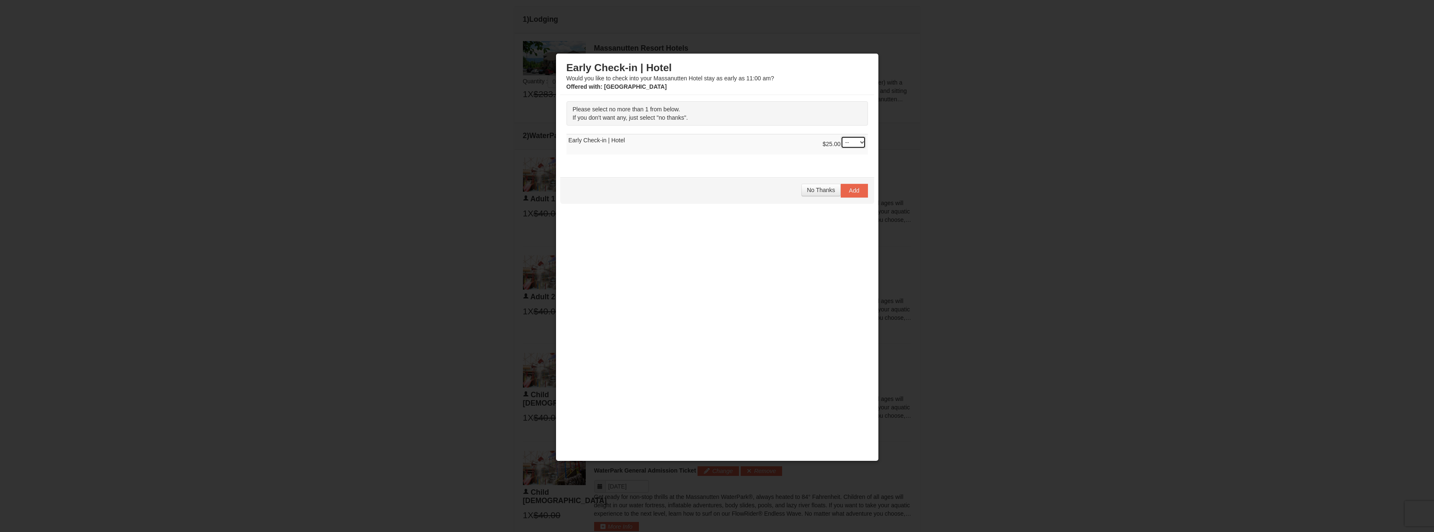
click at [857, 142] on select "-- 01" at bounding box center [853, 142] width 25 height 13
select select "1"
click at [841, 136] on select "-- 01" at bounding box center [853, 142] width 25 height 13
click at [852, 189] on span "Add" at bounding box center [854, 190] width 10 height 7
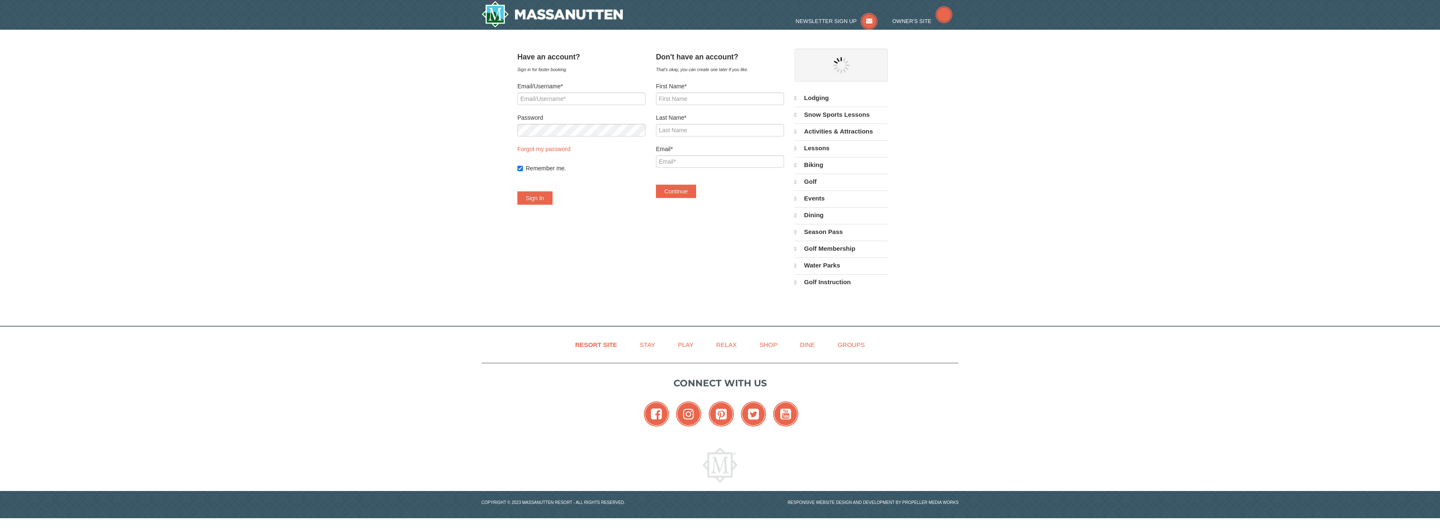
select select "10"
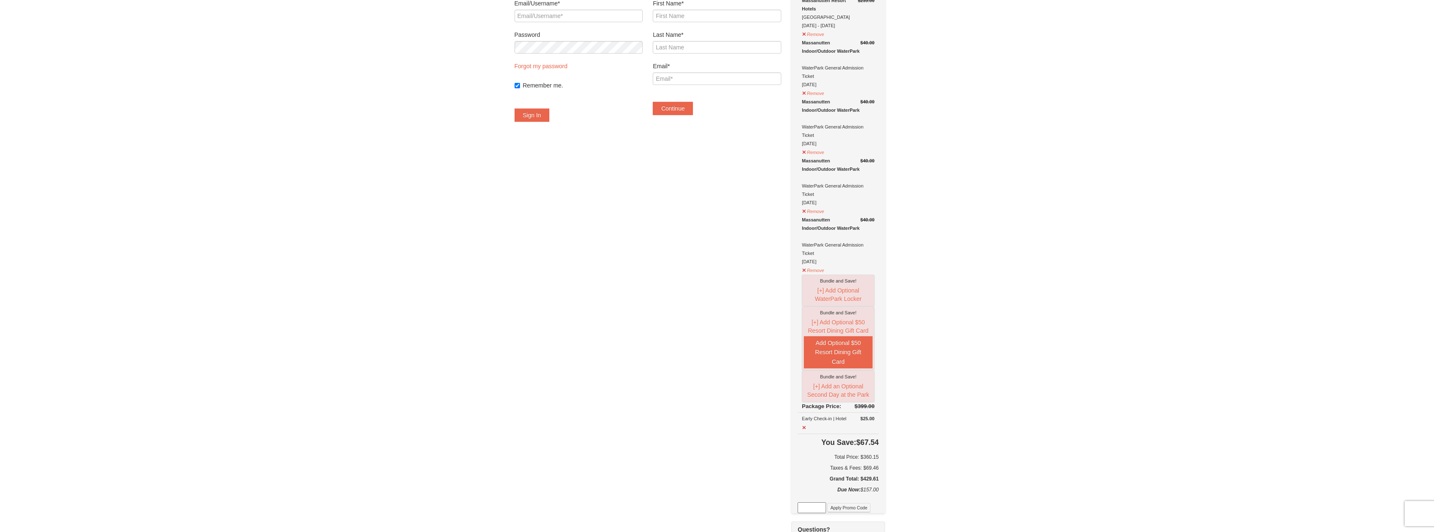
scroll to position [84, 0]
